Goal: Transaction & Acquisition: Purchase product/service

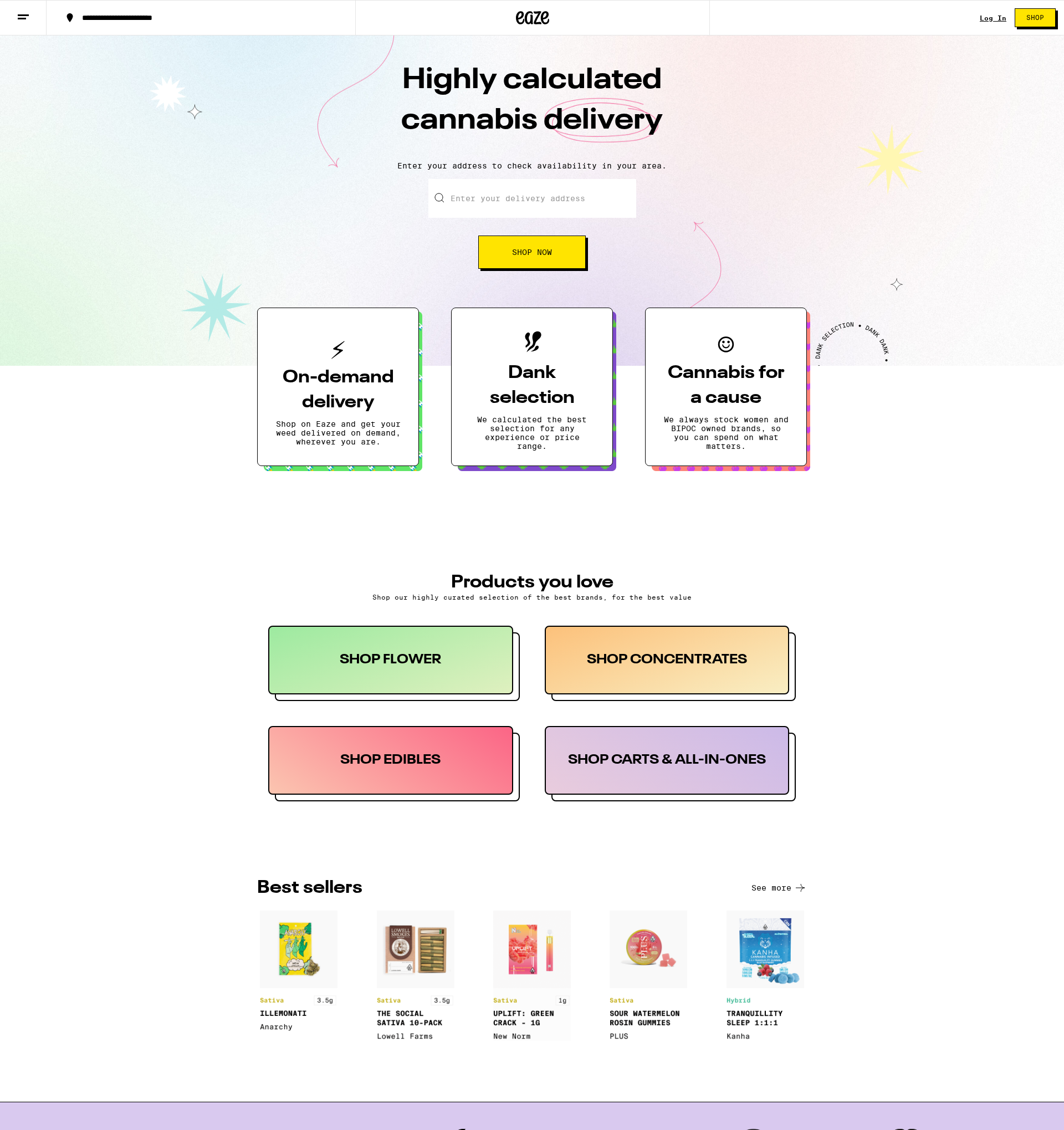
click at [364, 343] on button "On-demand delivery Shop on Eaze and get your weed delivered on demand, wherever…" at bounding box center [338, 386] width 162 height 159
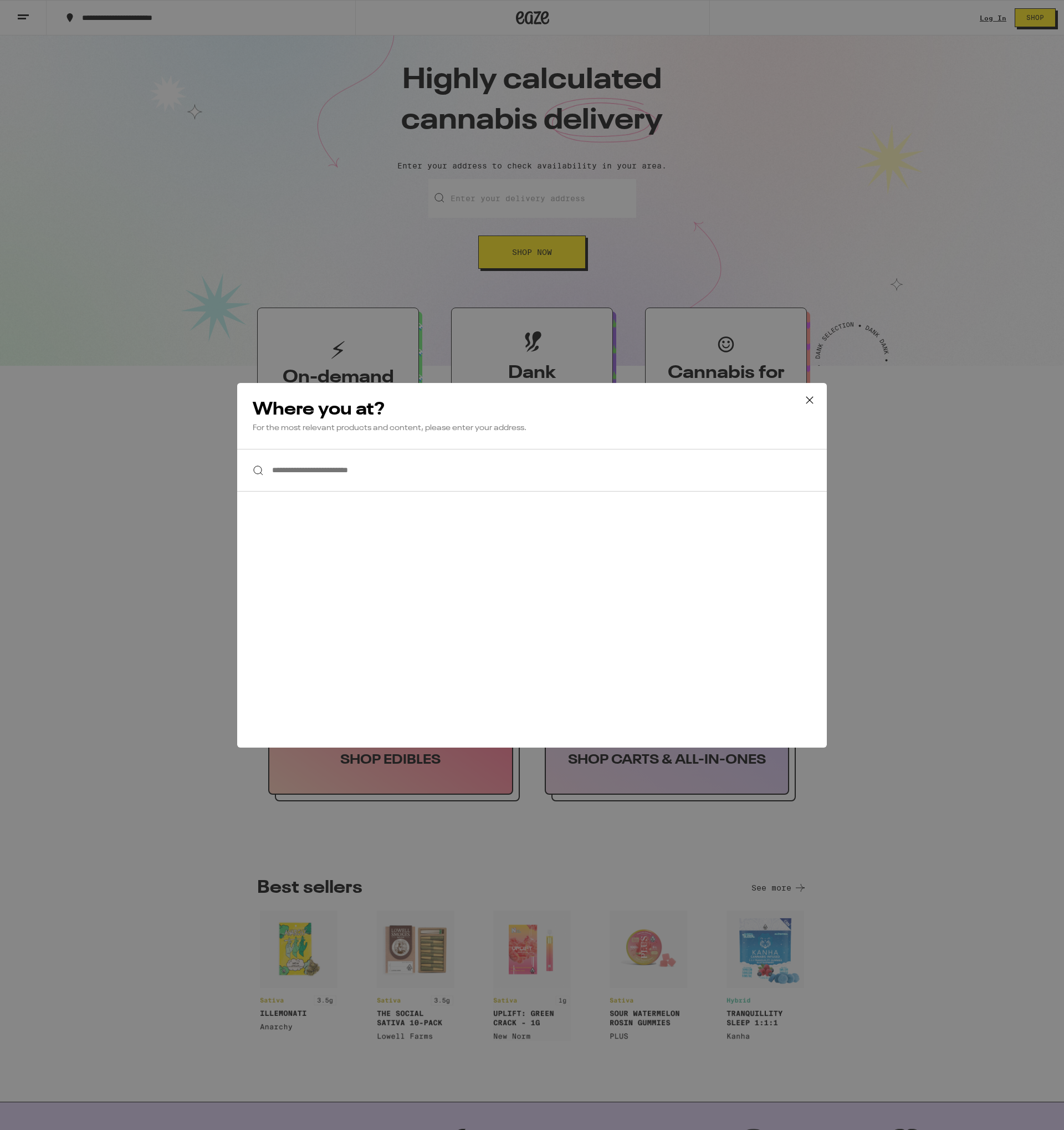
click at [810, 400] on icon at bounding box center [809, 400] width 7 height 7
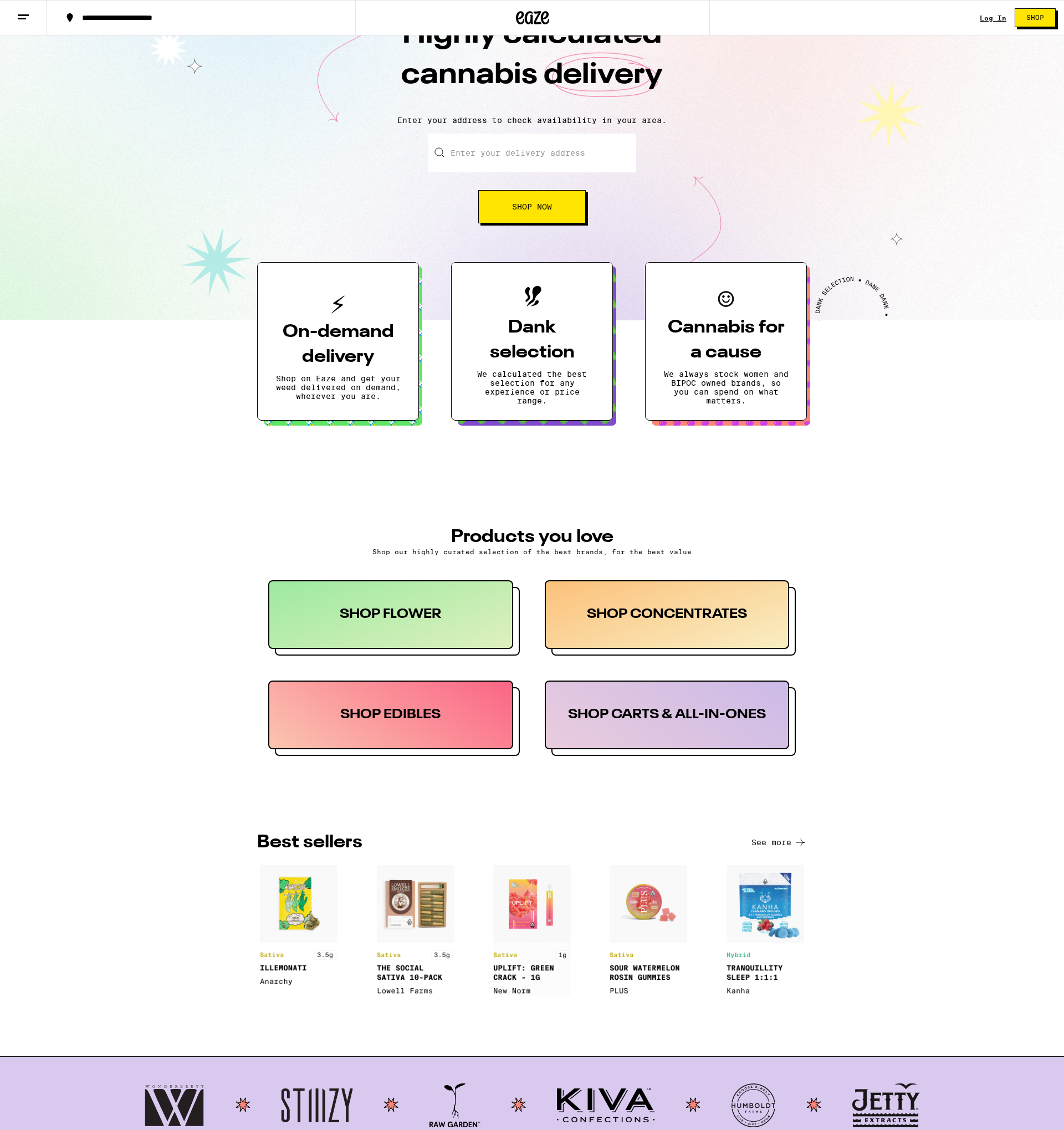
scroll to position [47, 0]
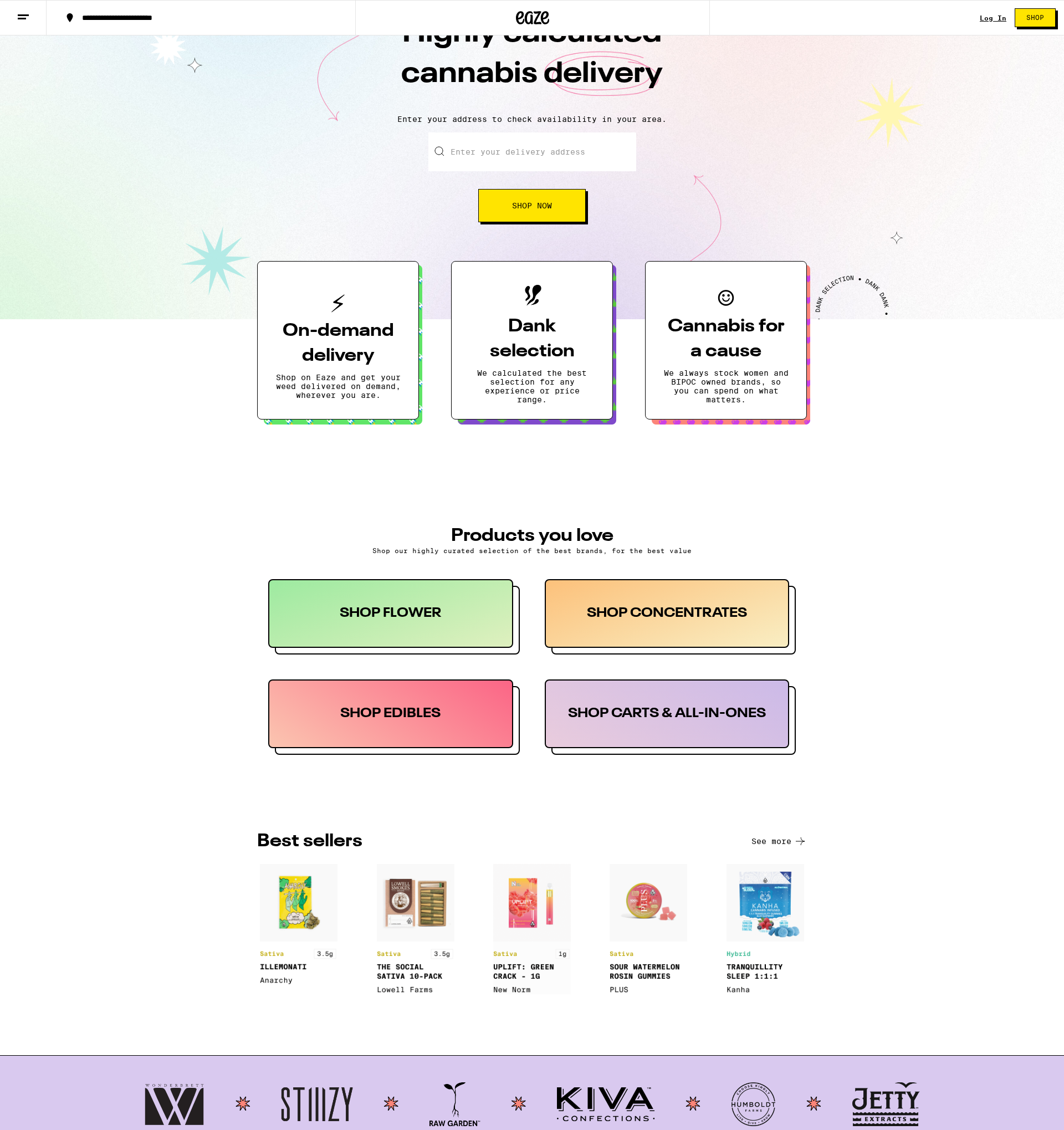
click at [556, 145] on input "Enter your delivery address" at bounding box center [532, 151] width 208 height 39
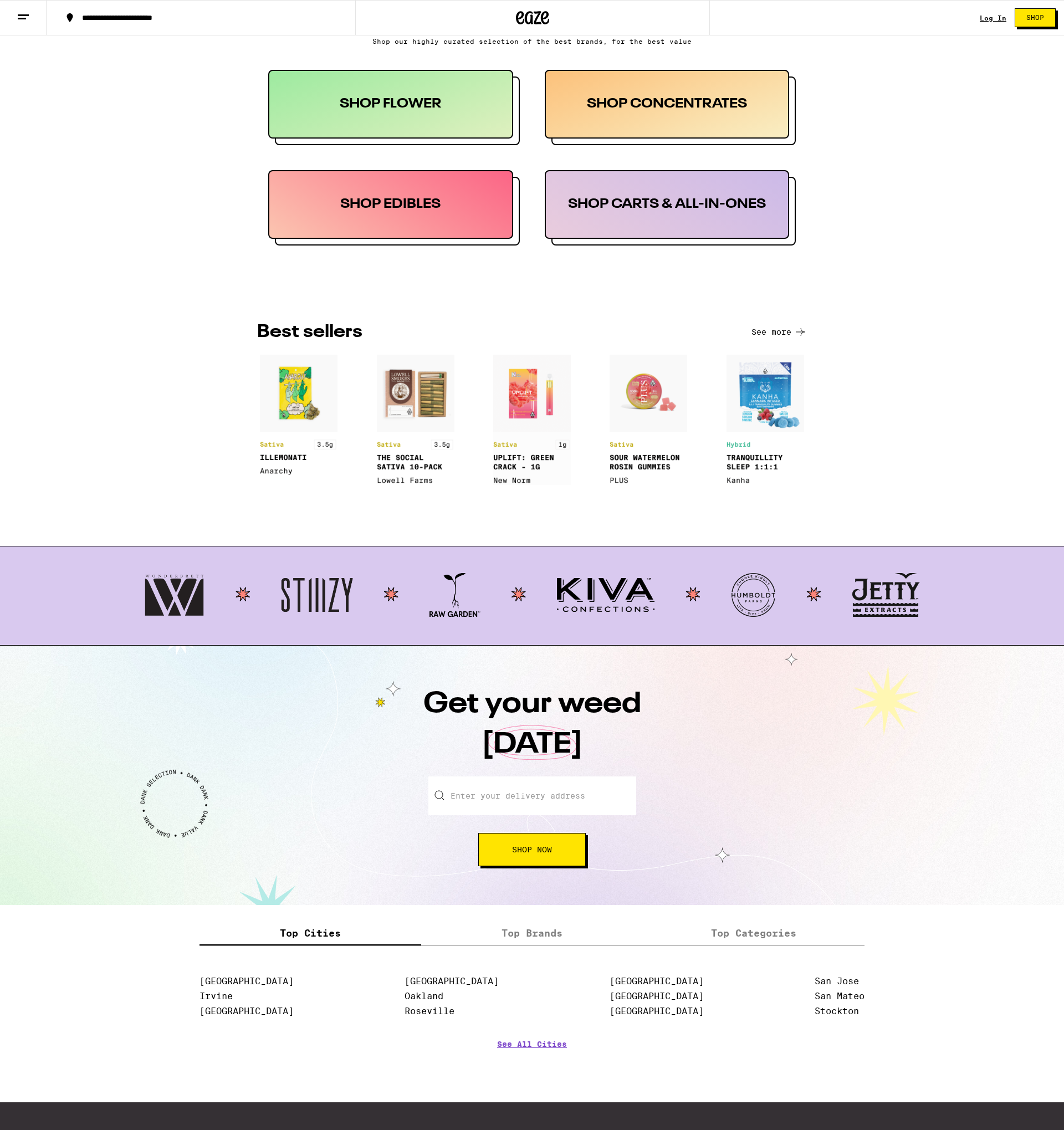
scroll to position [216, 0]
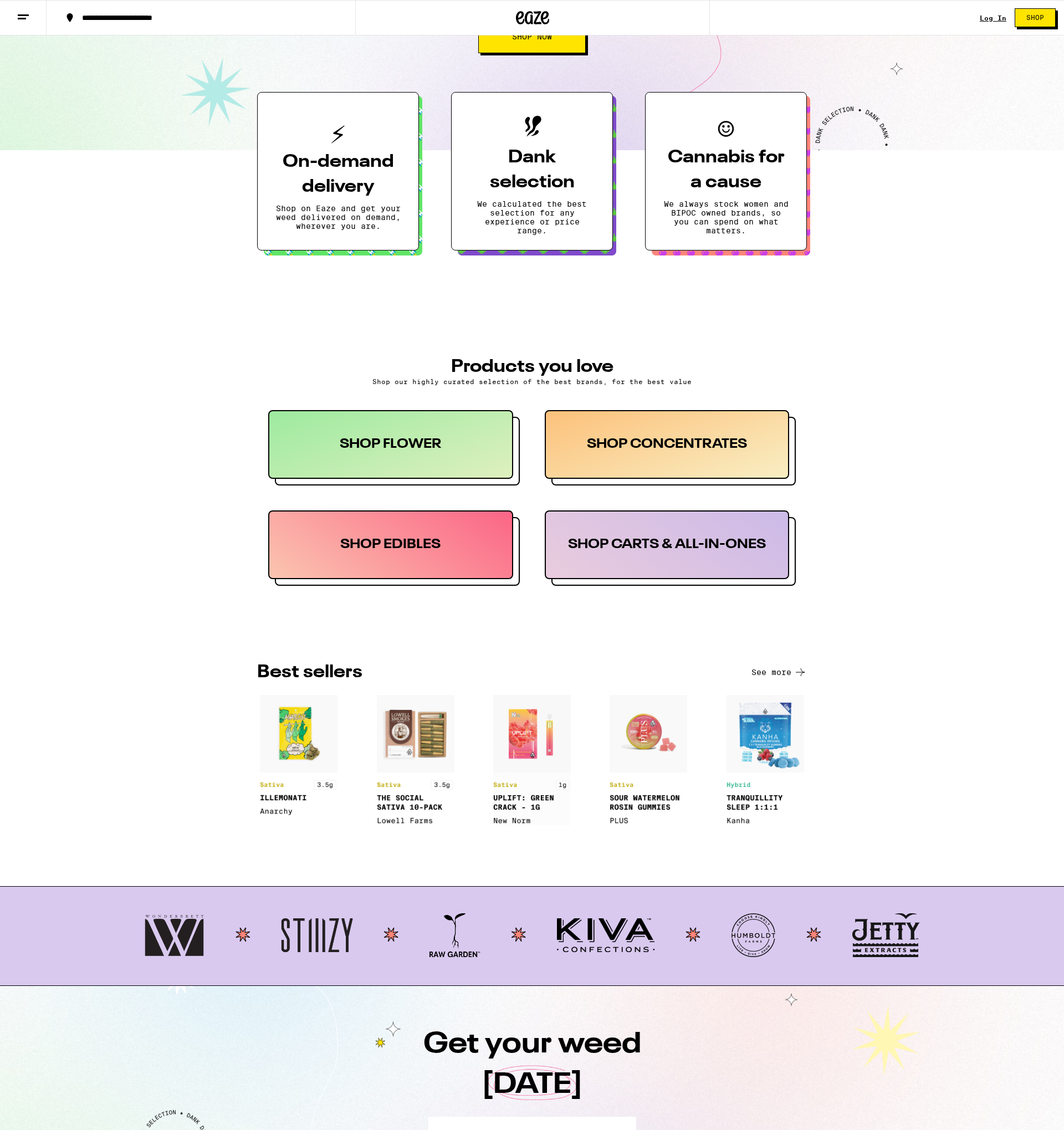
click at [293, 791] on img at bounding box center [298, 755] width 78 height 121
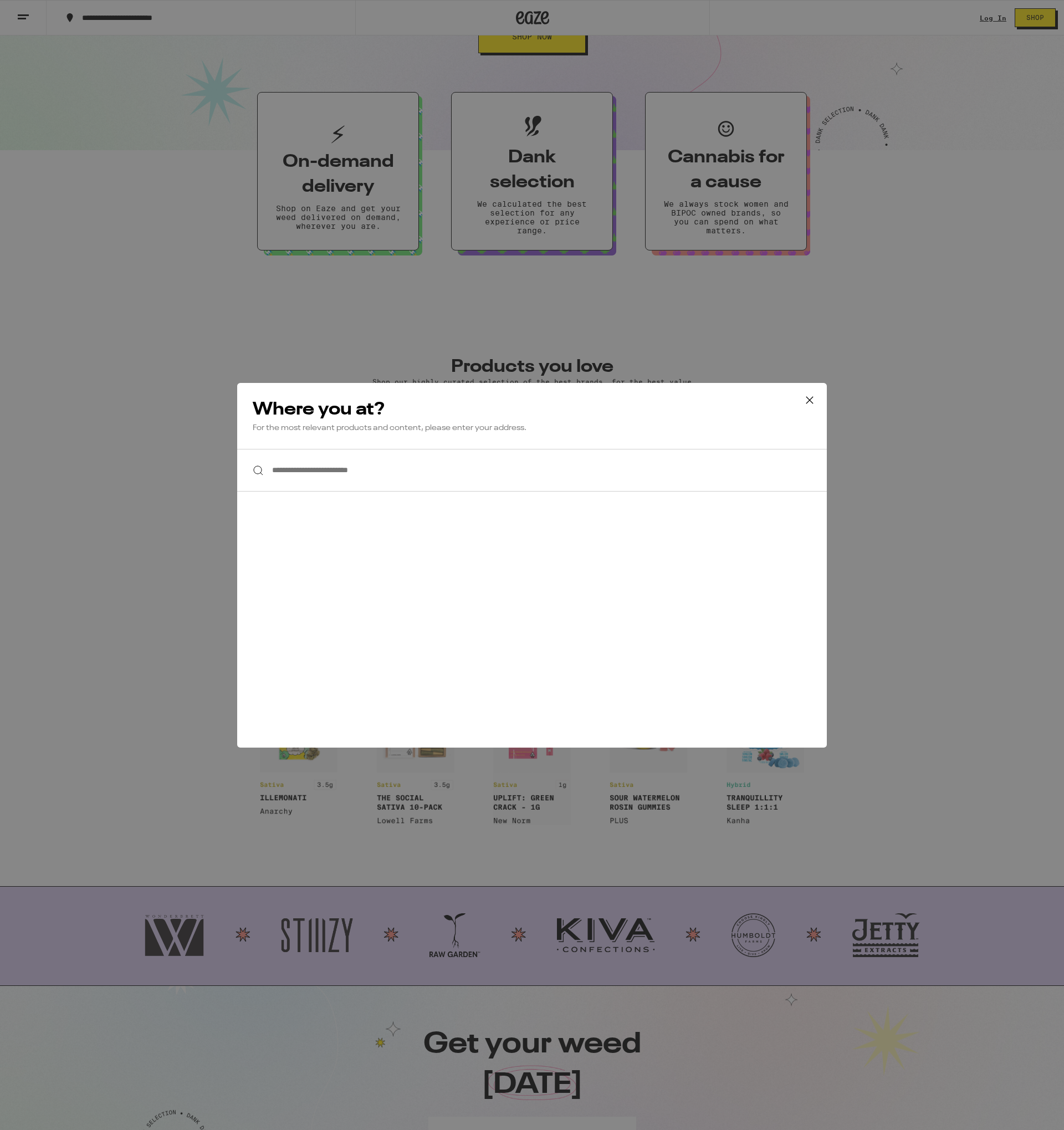
click at [804, 417] on button at bounding box center [809, 401] width 34 height 35
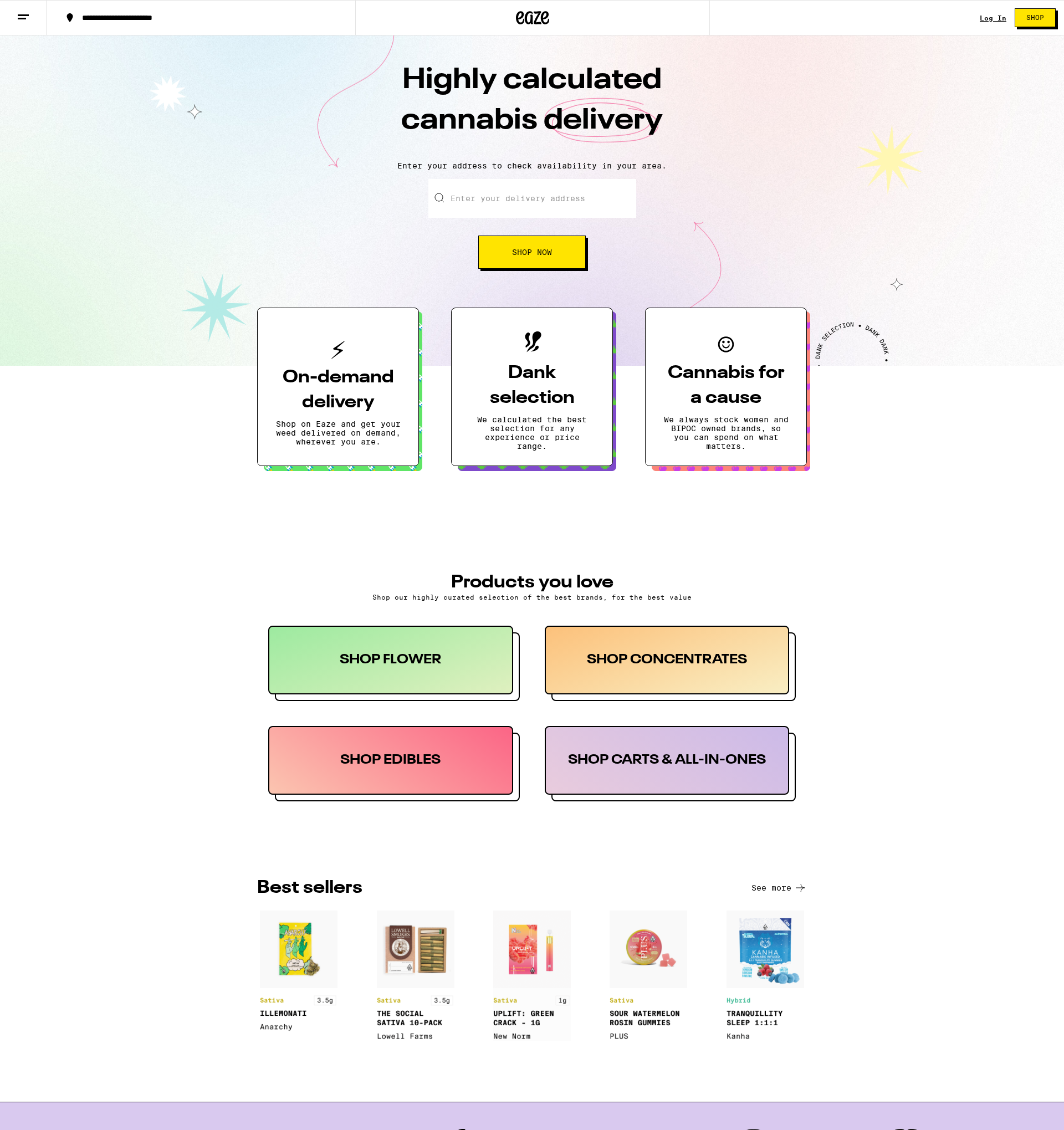
scroll to position [0, 0]
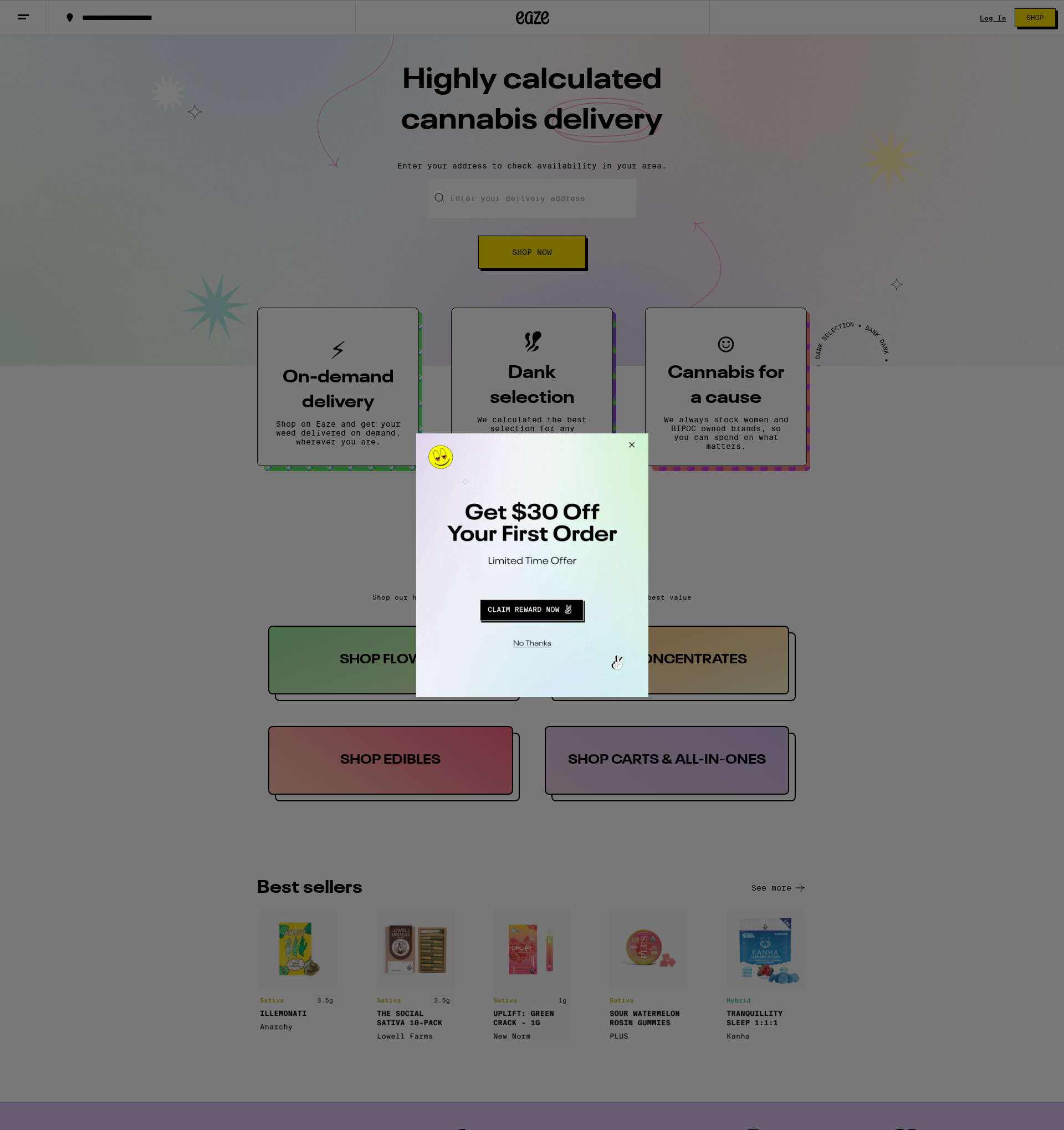
click at [535, 646] on button "Close Modal" at bounding box center [530, 641] width 226 height 17
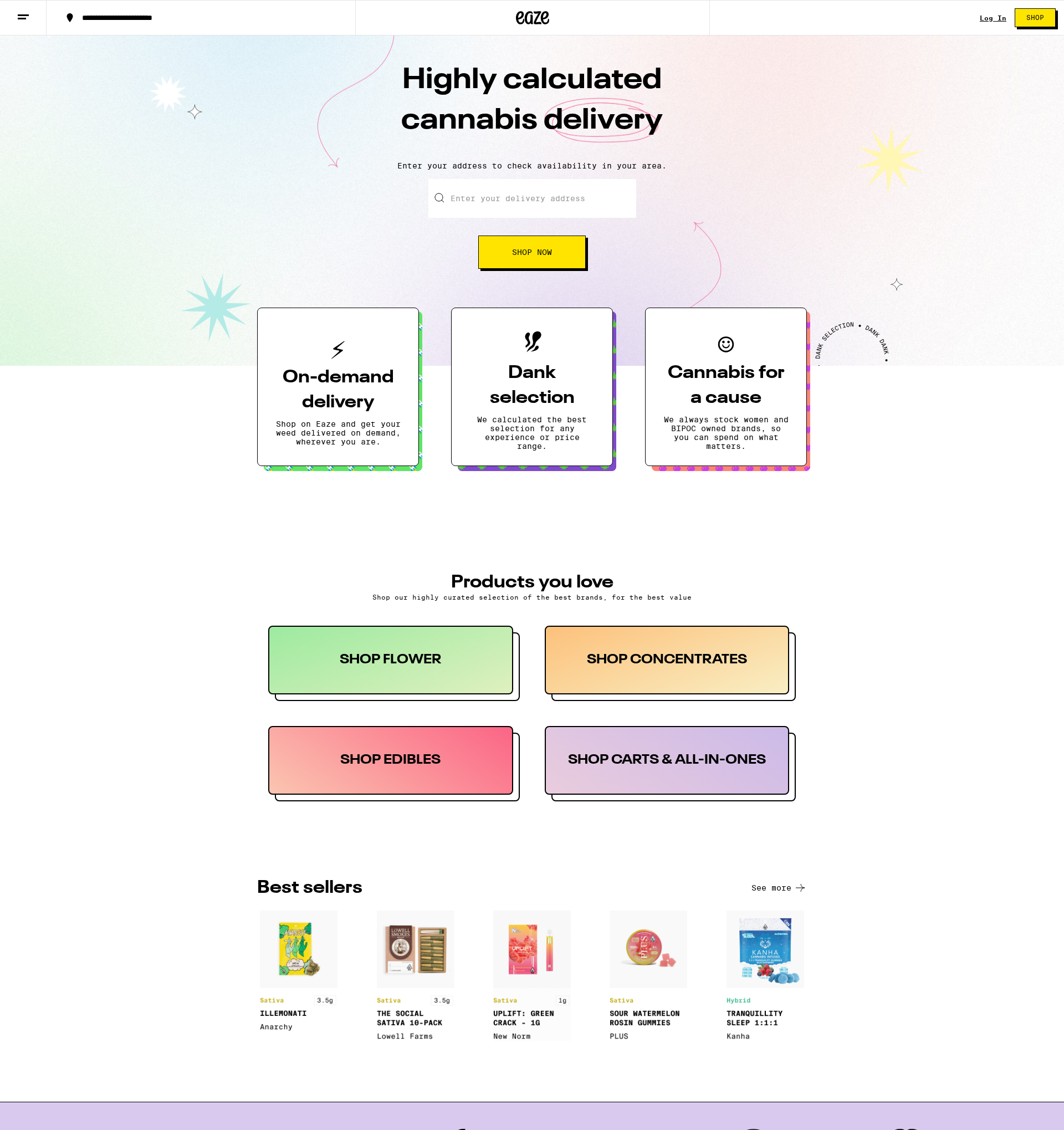
click at [417, 651] on div "SHOP FLOWER" at bounding box center [390, 660] width 245 height 69
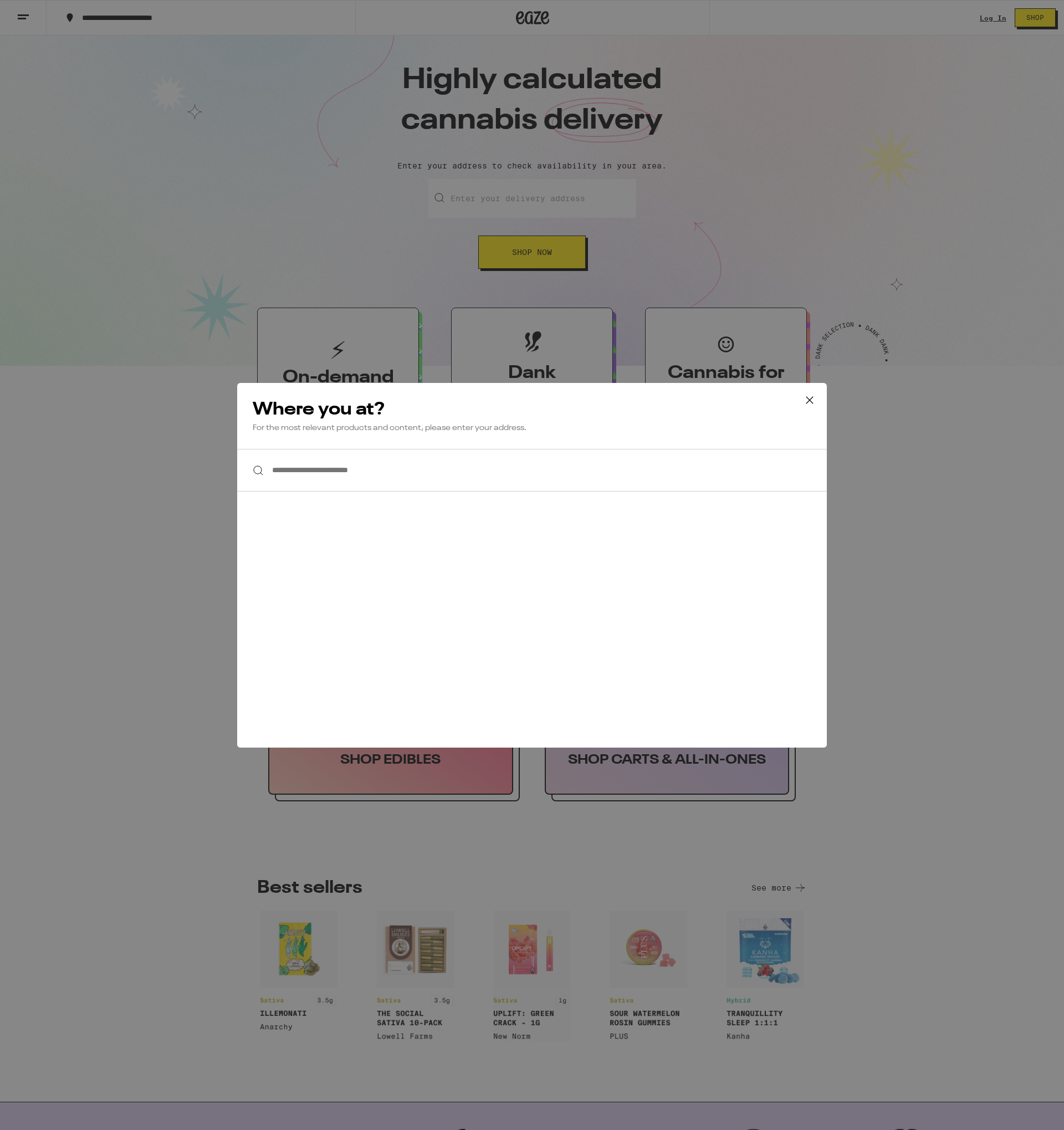
click at [383, 457] on input "**********" at bounding box center [532, 470] width 589 height 42
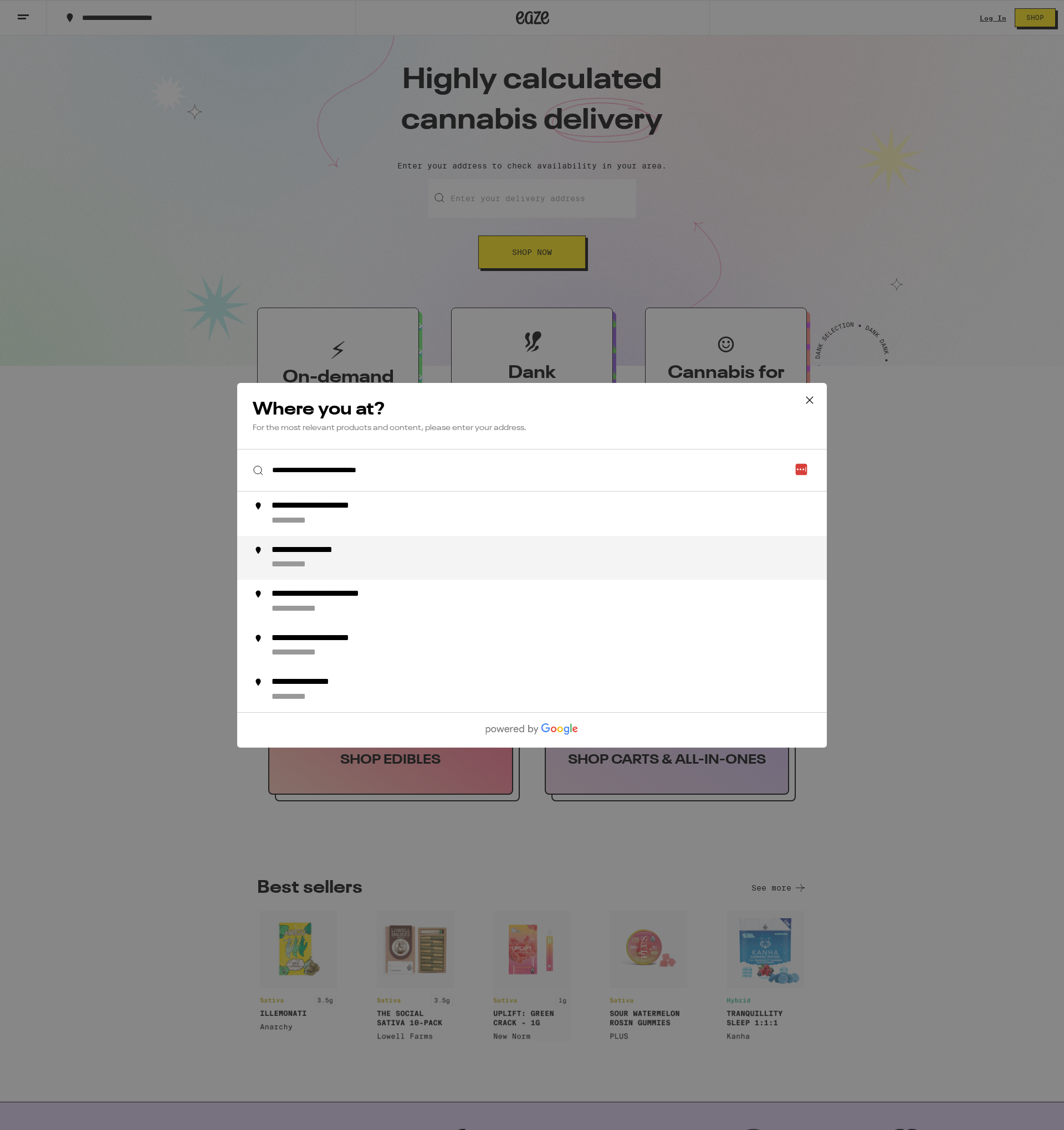
type input "**********"
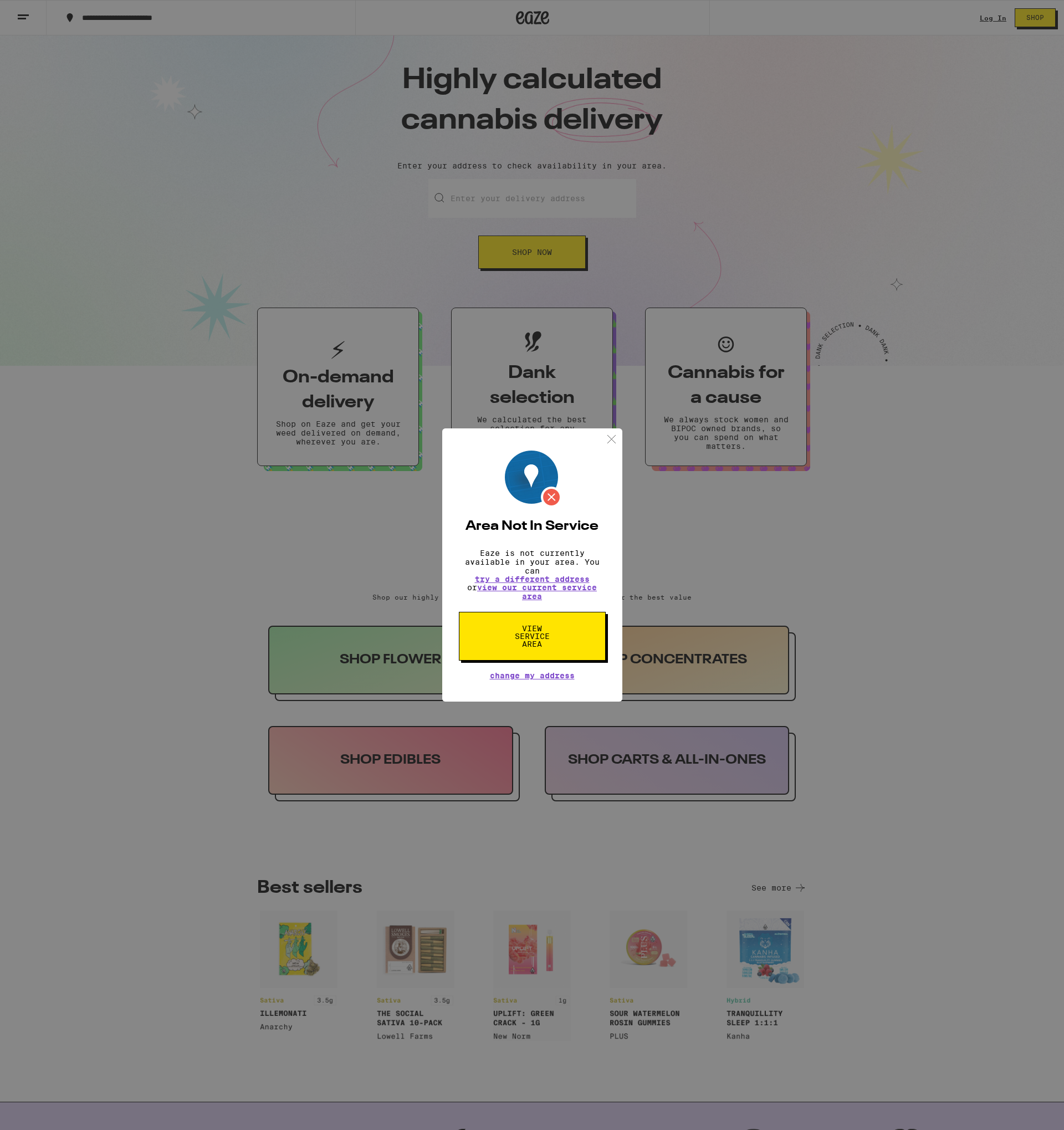
click at [529, 625] on button "View Service Area" at bounding box center [532, 636] width 147 height 49
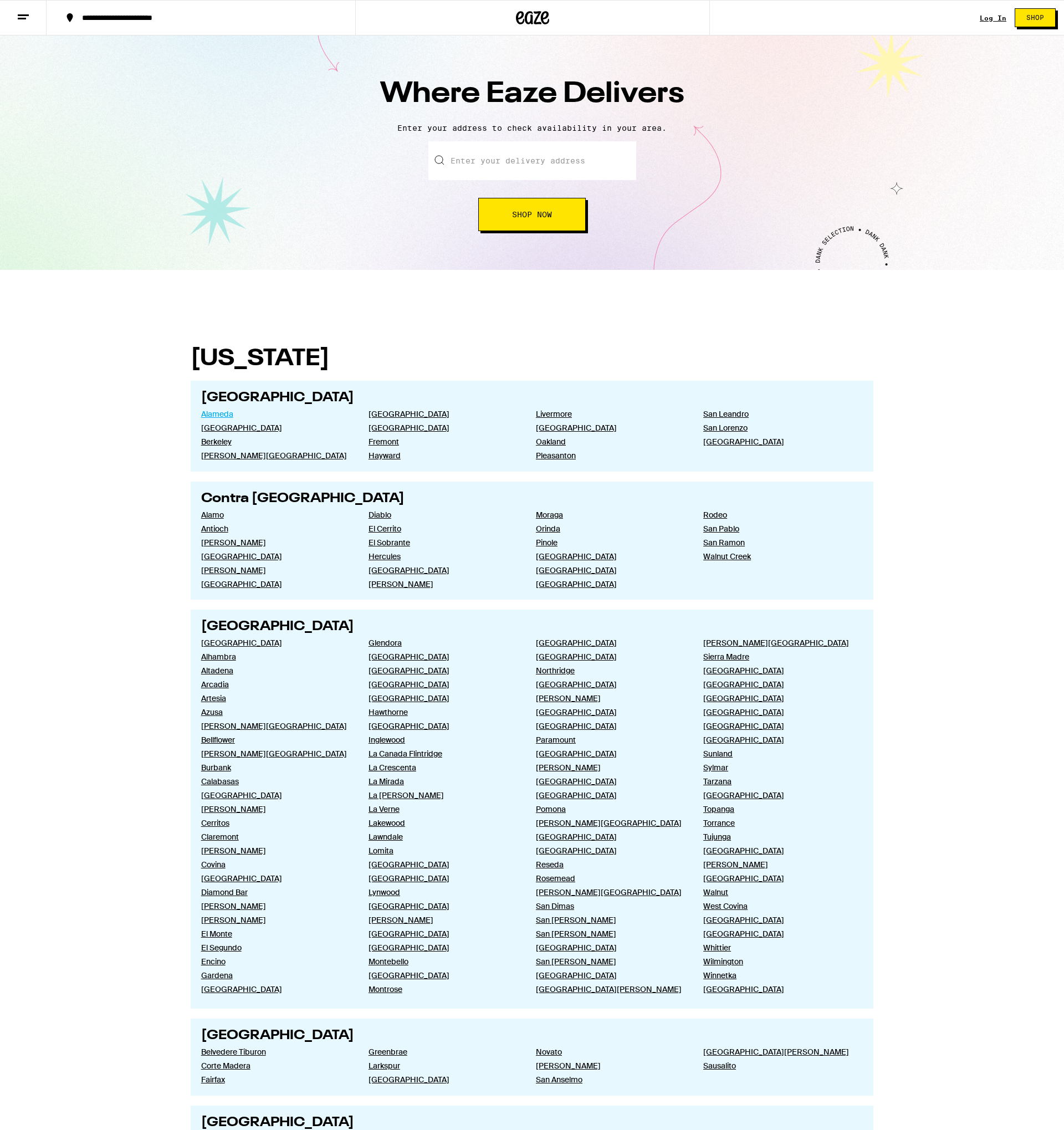
click at [231, 413] on link "Alameda" at bounding box center [276, 414] width 150 height 10
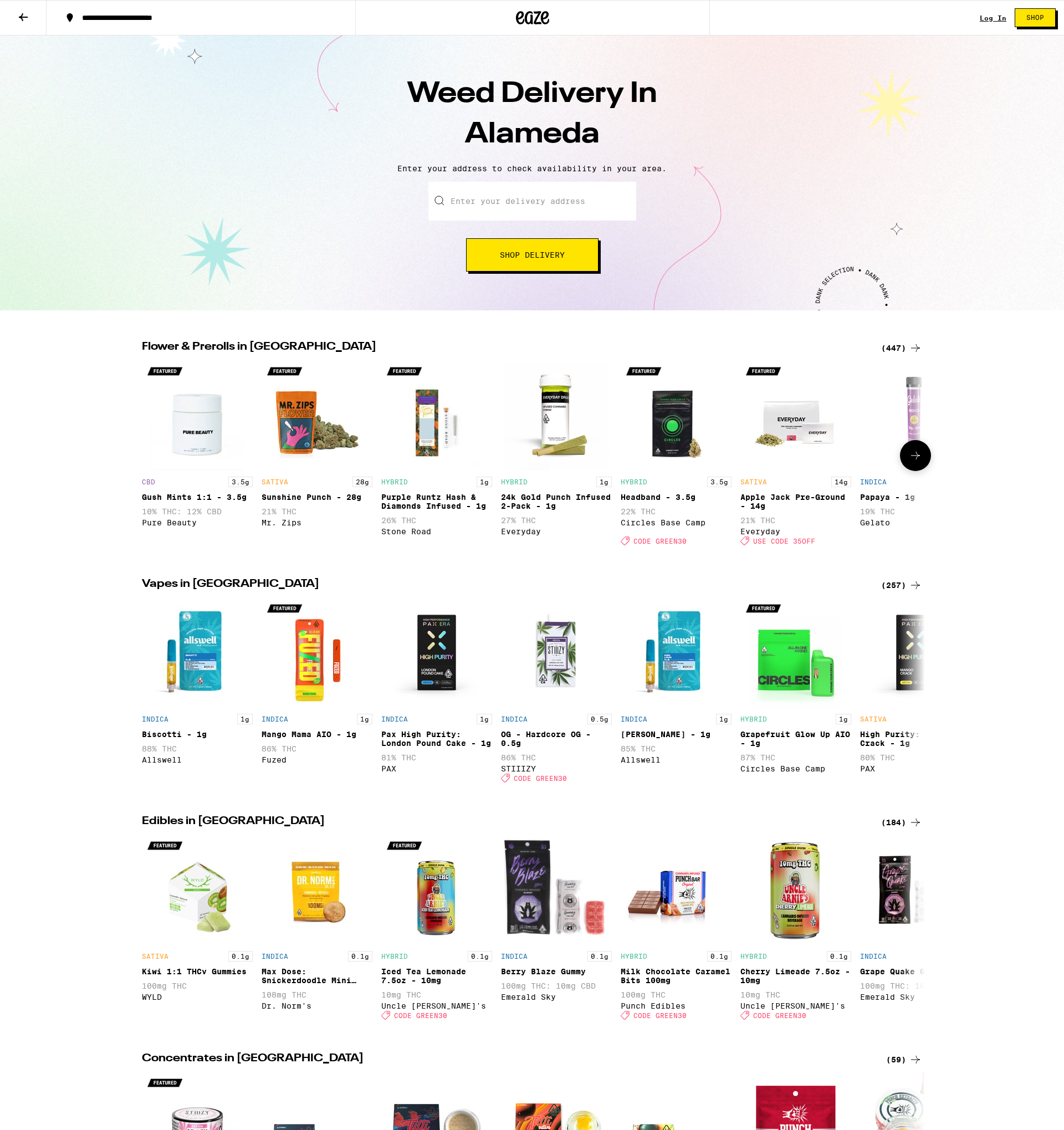
click at [172, 417] on img "Open page for Gush Mints 1:1 - 3.5g from Pure Beauty" at bounding box center [197, 415] width 111 height 111
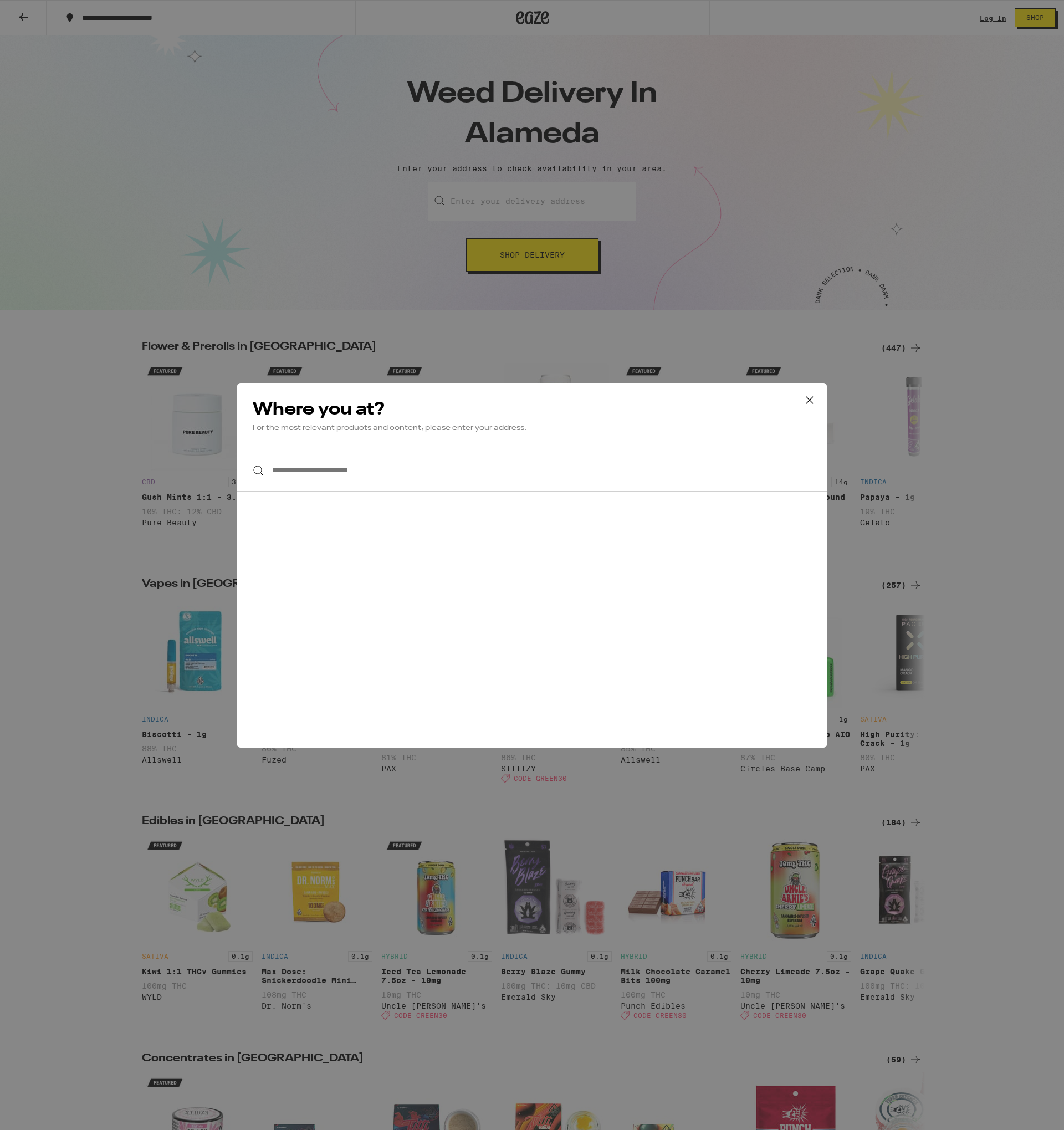
click at [816, 398] on icon at bounding box center [809, 400] width 16 height 16
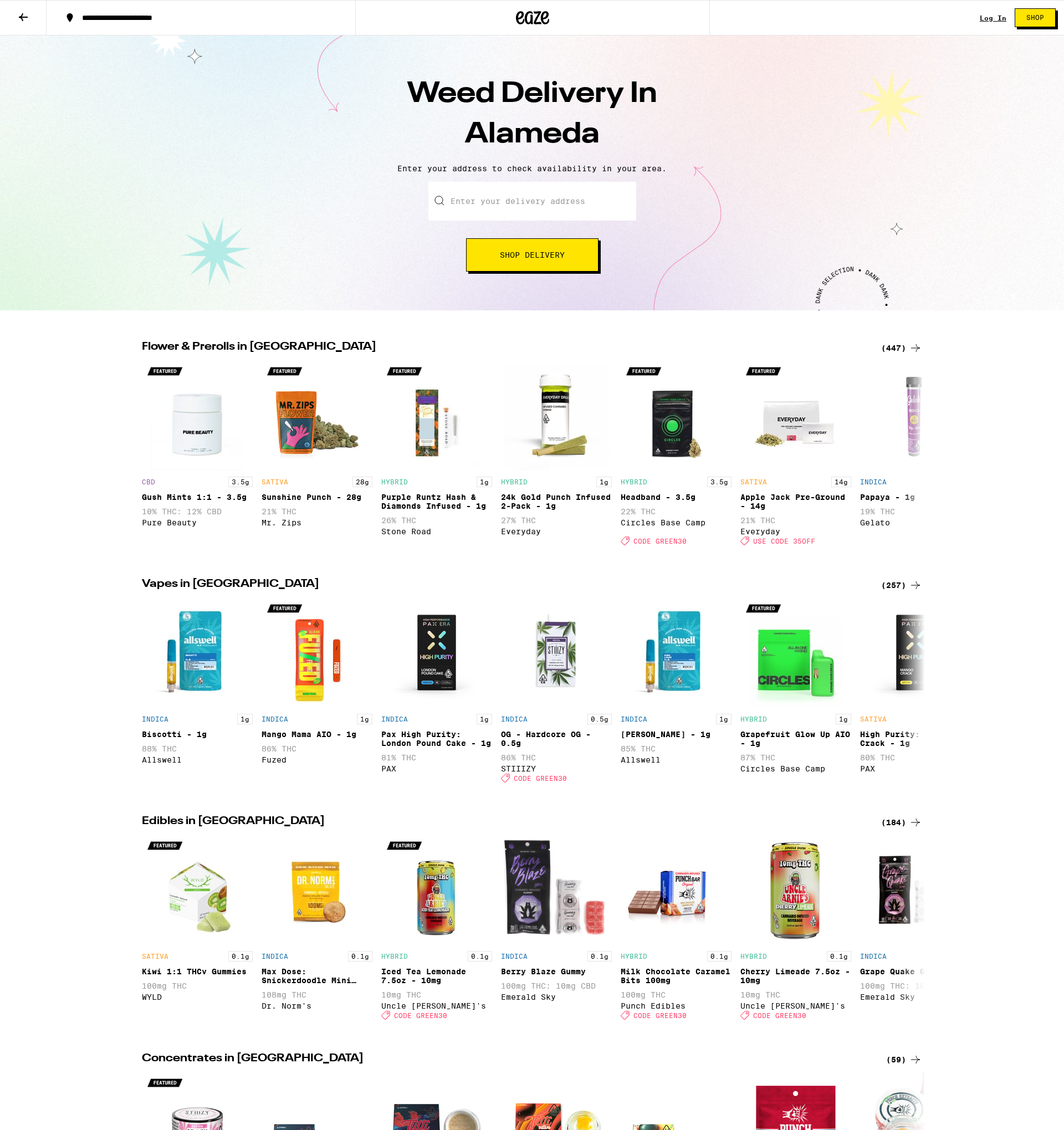
click at [901, 345] on div "(447)" at bounding box center [901, 348] width 41 height 13
